Goal: Task Accomplishment & Management: Manage account settings

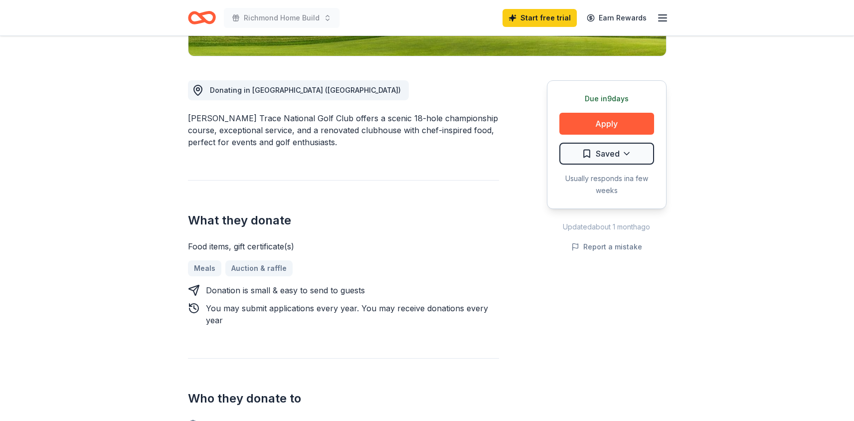
scroll to position [247, 0]
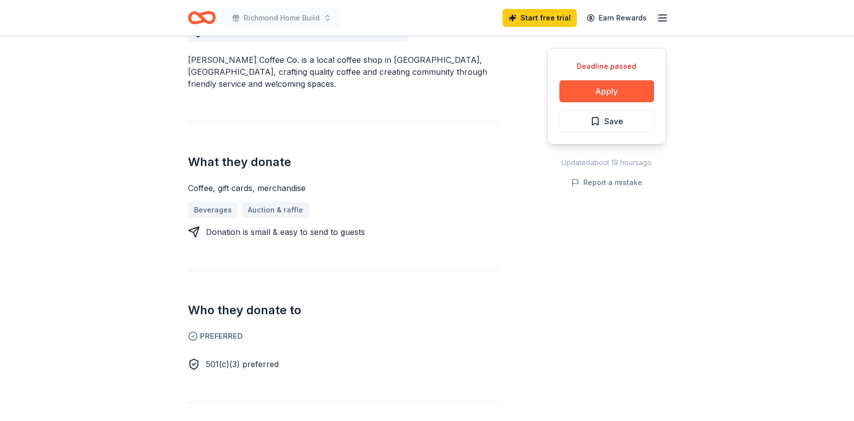
scroll to position [307, 0]
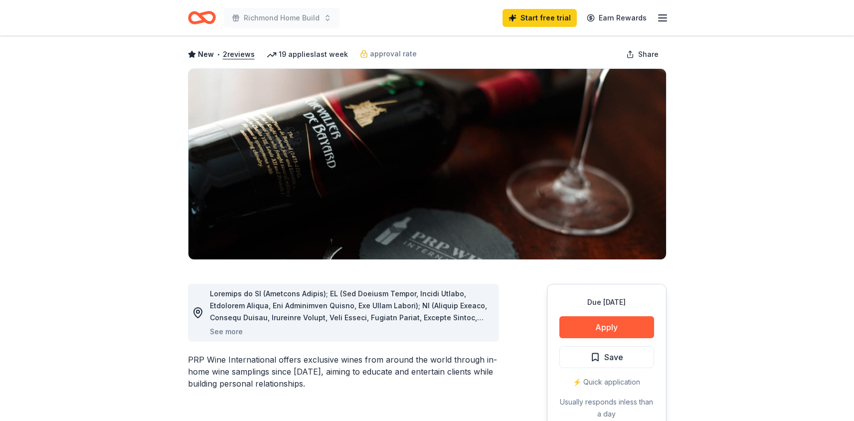
scroll to position [42, 0]
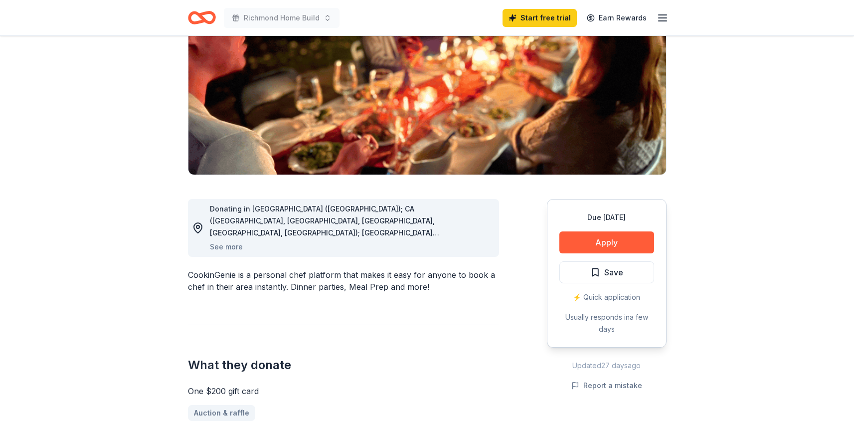
scroll to position [127, 0]
